Goal: Transaction & Acquisition: Download file/media

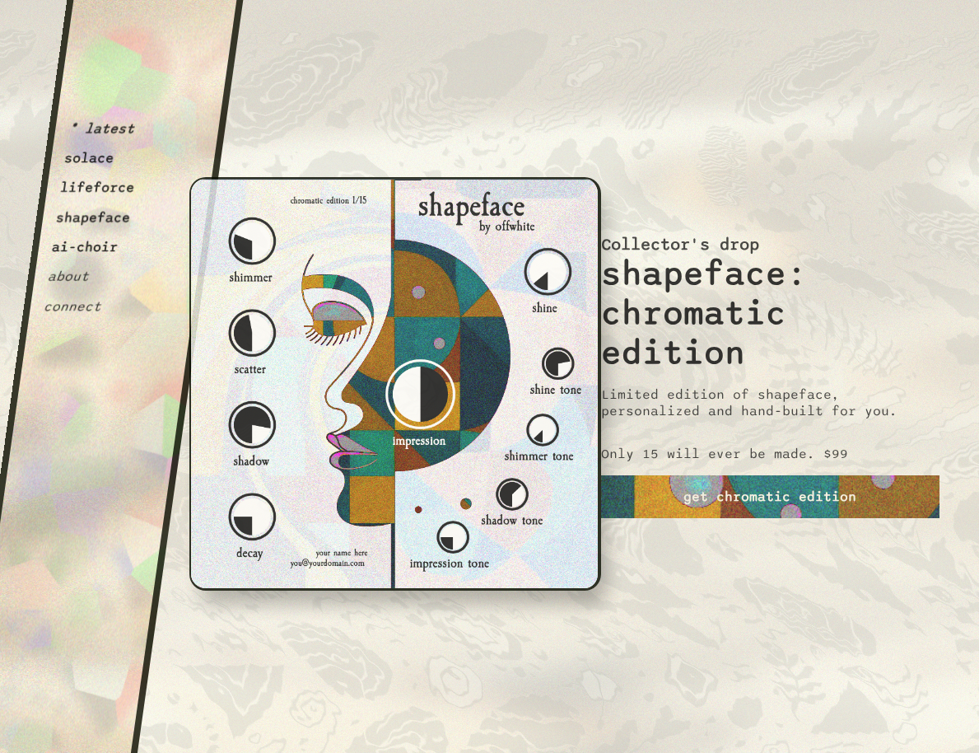
click at [96, 242] on button "ai-choir" at bounding box center [85, 247] width 68 height 16
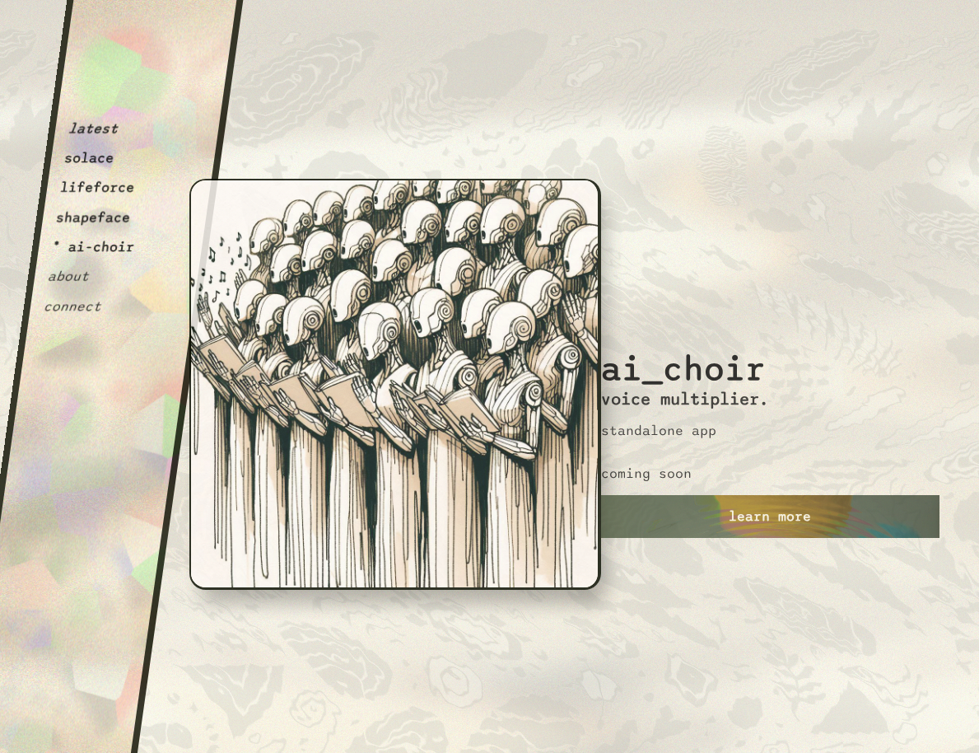
click at [100, 187] on button "lifeforce" at bounding box center [97, 188] width 77 height 16
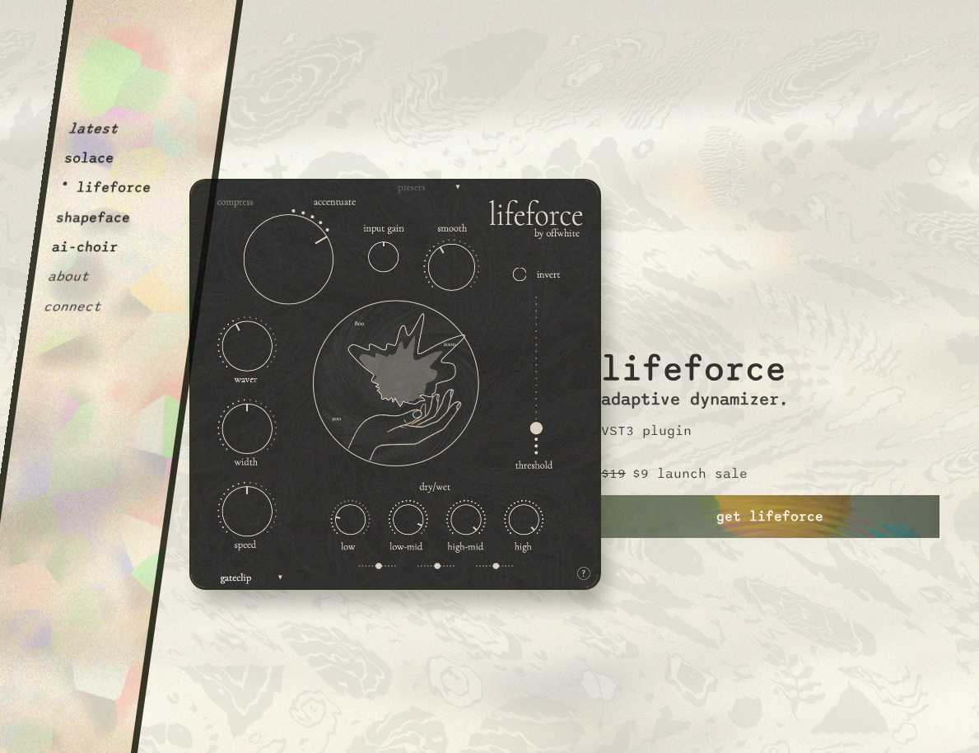
click at [100, 217] on button "shapeface" at bounding box center [93, 217] width 77 height 16
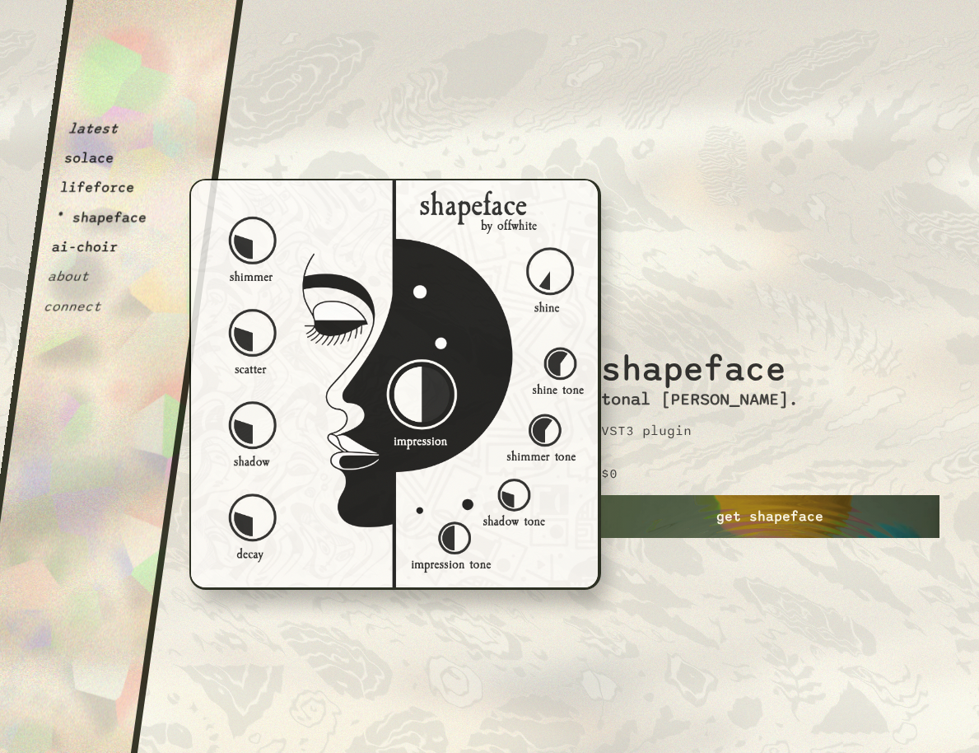
click at [772, 525] on link "get shapeface" at bounding box center [770, 516] width 339 height 43
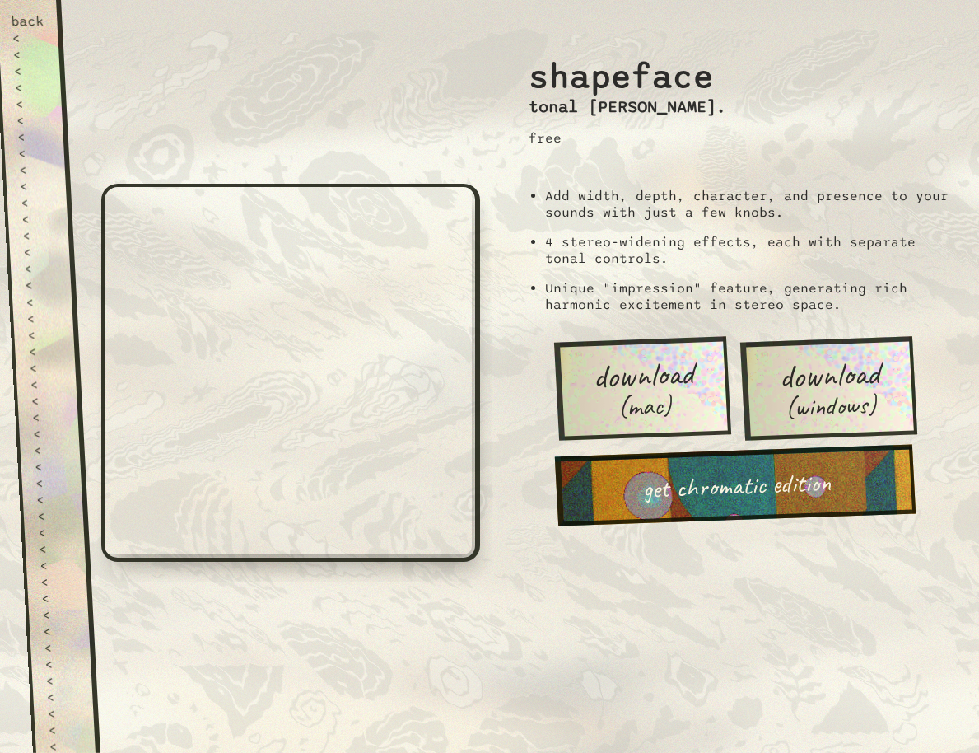
click at [663, 362] on span "download" at bounding box center [643, 375] width 102 height 38
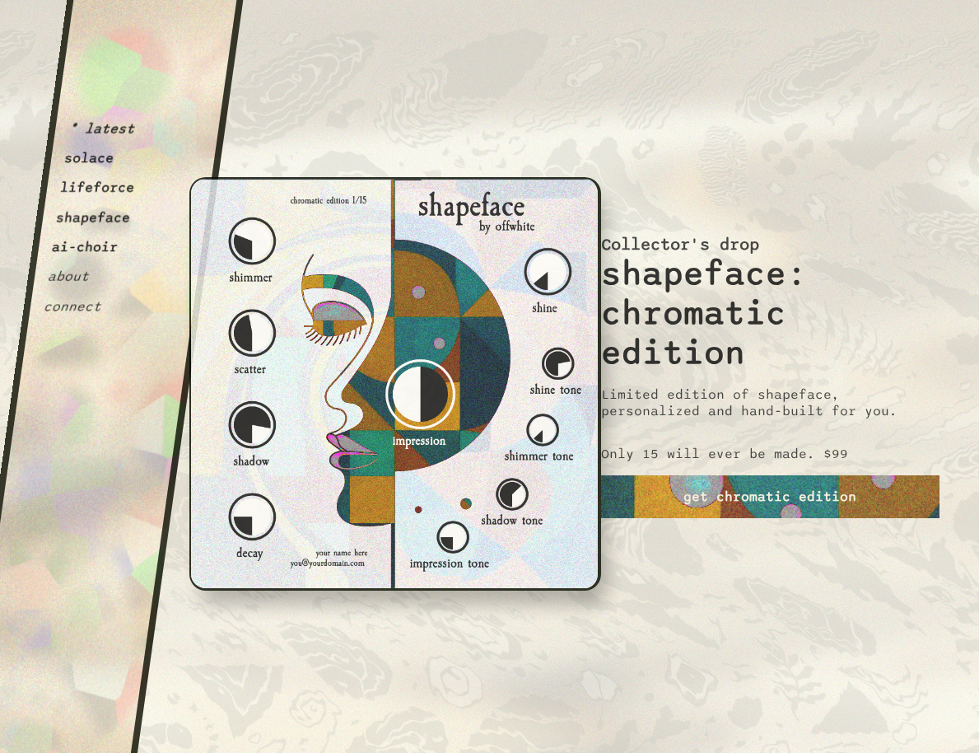
click at [97, 242] on button "ai-choir" at bounding box center [85, 247] width 68 height 16
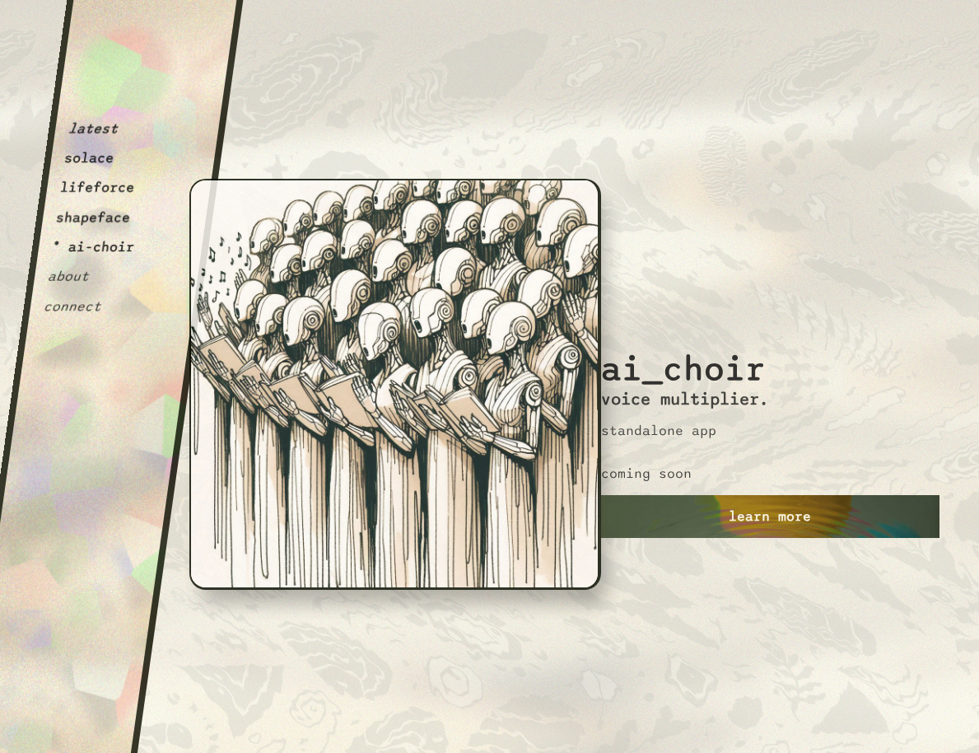
click at [757, 516] on link "learn more" at bounding box center [770, 516] width 339 height 43
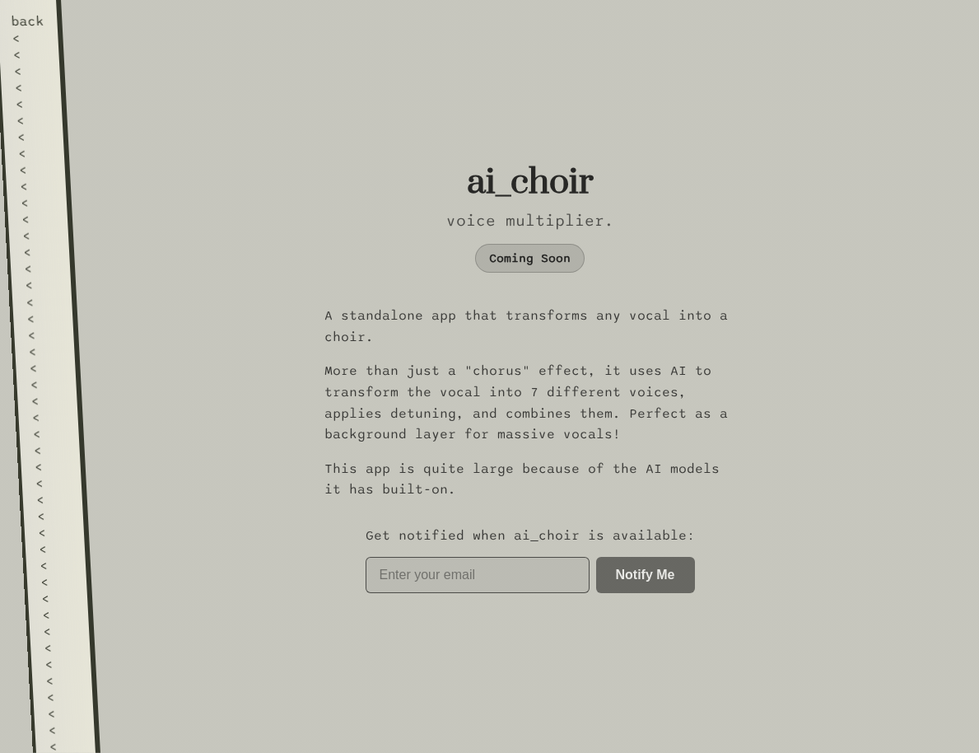
click at [522, 570] on input "email" at bounding box center [478, 575] width 224 height 36
type input "c"
type input "[EMAIL_ADDRESS][DOMAIN_NAME]"
click at [663, 568] on button "Notify Me" at bounding box center [645, 574] width 99 height 36
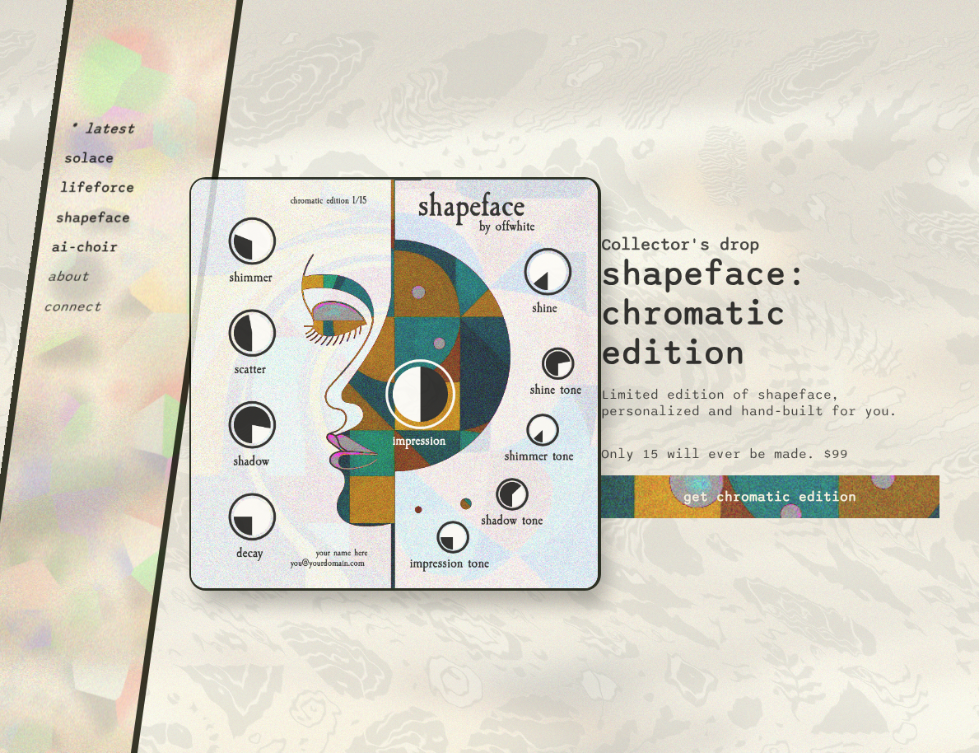
click at [98, 135] on button "* latest" at bounding box center [102, 128] width 68 height 16
click at [102, 163] on button "solace" at bounding box center [89, 158] width 52 height 16
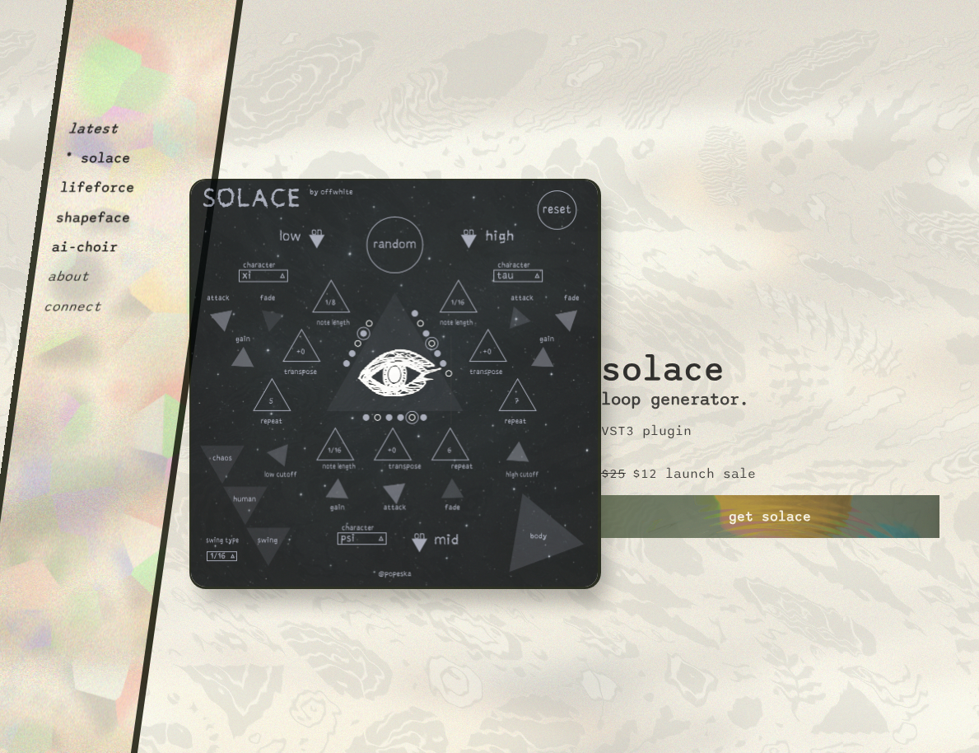
click at [100, 183] on button "lifeforce" at bounding box center [97, 188] width 77 height 16
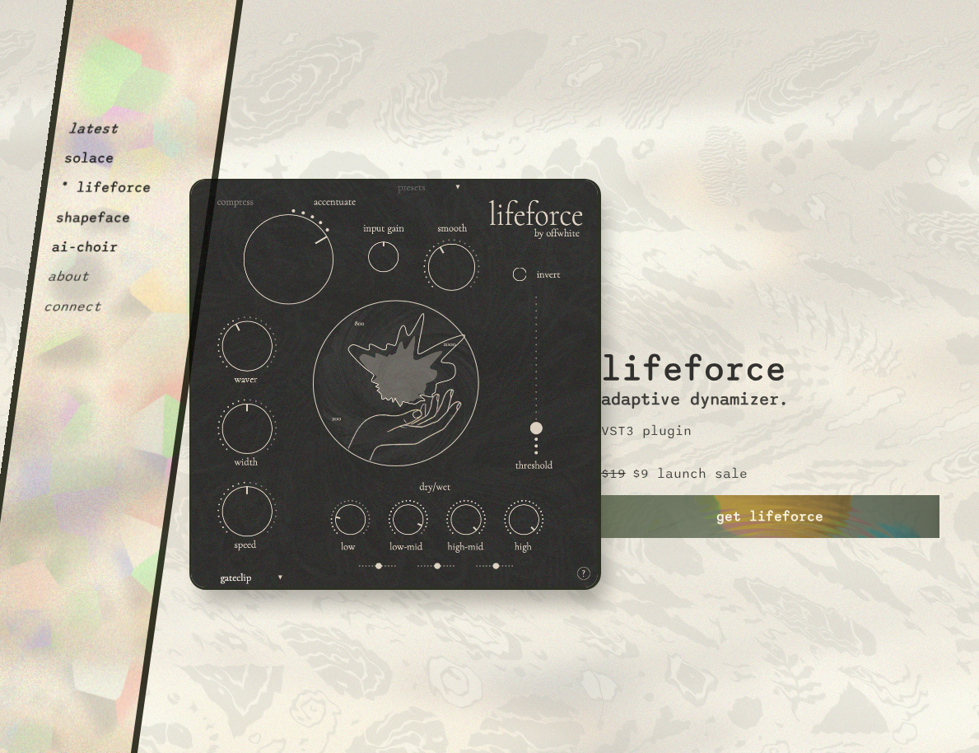
click at [99, 214] on button "shapeface" at bounding box center [93, 217] width 77 height 16
